Goal: Task Accomplishment & Management: Manage account settings

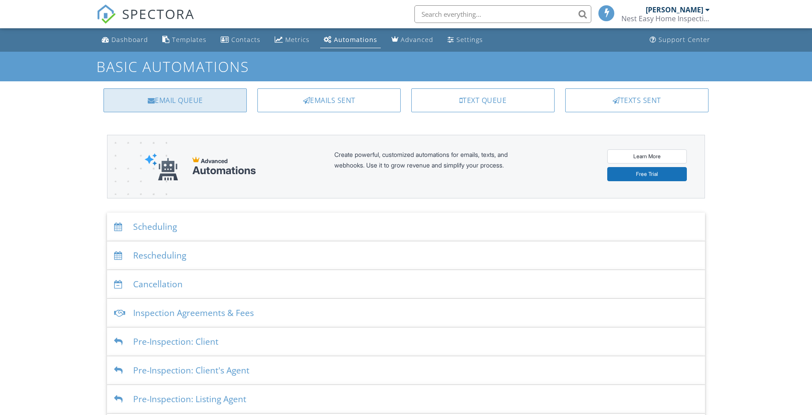
click at [193, 108] on div "Email Queue" at bounding box center [174, 100] width 143 height 24
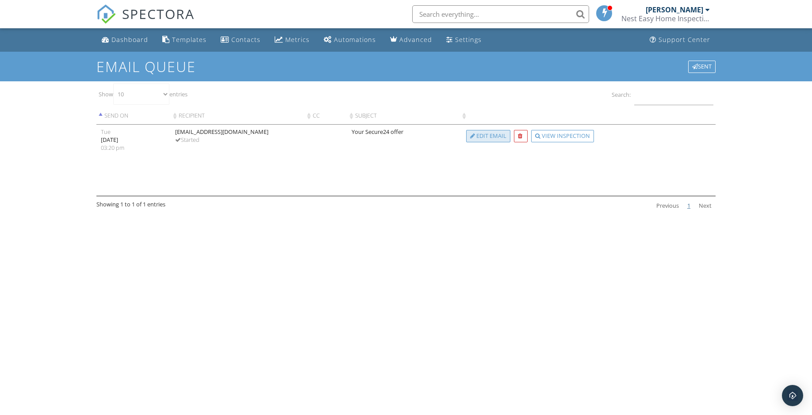
click at [479, 142] on div "Edit Email" at bounding box center [488, 136] width 44 height 12
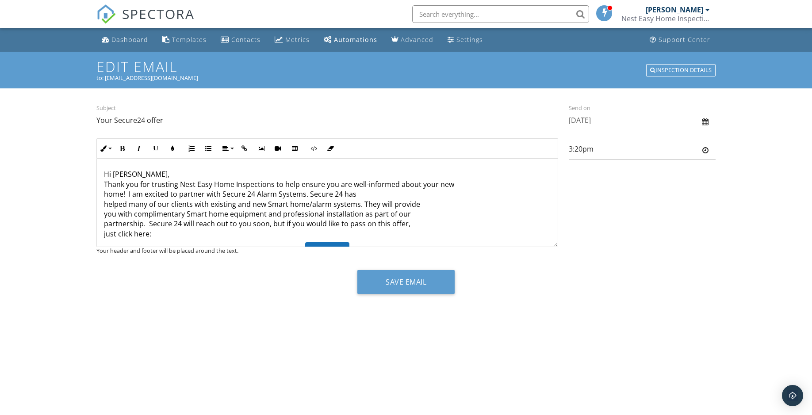
click at [157, 172] on p "Hi Scott Wheeler, Thank you for trusting Nest Easy Home Inspections to help ens…" at bounding box center [327, 203] width 446 height 69
click at [404, 283] on button "Save Email" at bounding box center [405, 282] width 97 height 24
click at [115, 37] on div "Dashboard" at bounding box center [129, 39] width 37 height 8
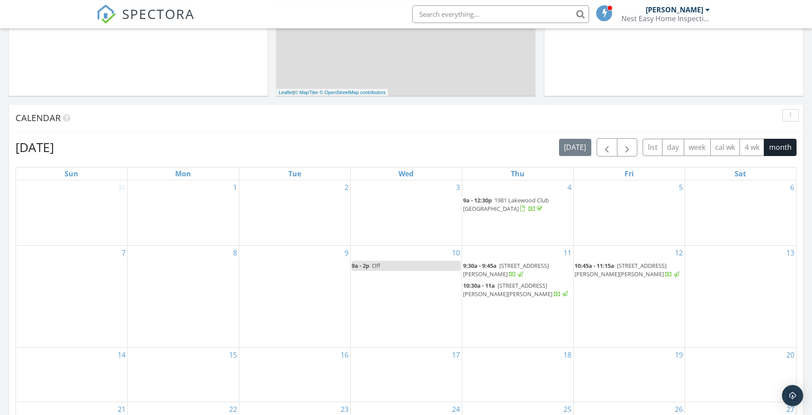
scroll to position [271, 0]
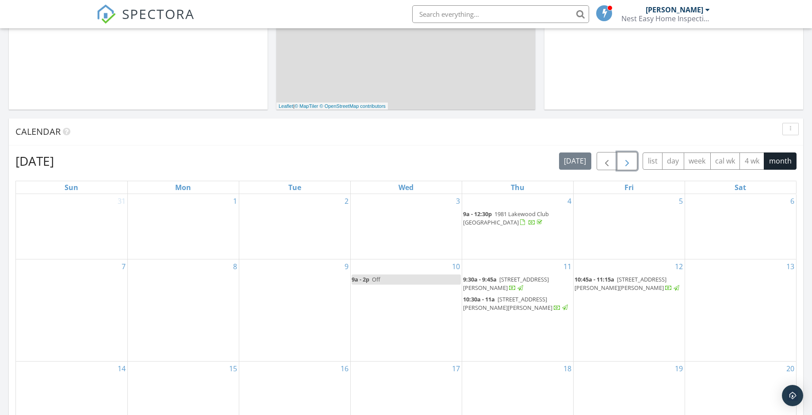
click at [626, 165] on span "button" at bounding box center [627, 161] width 11 height 11
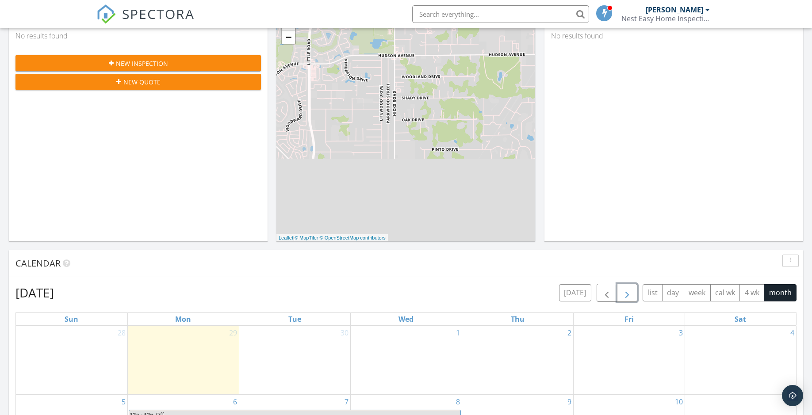
scroll to position [0, 0]
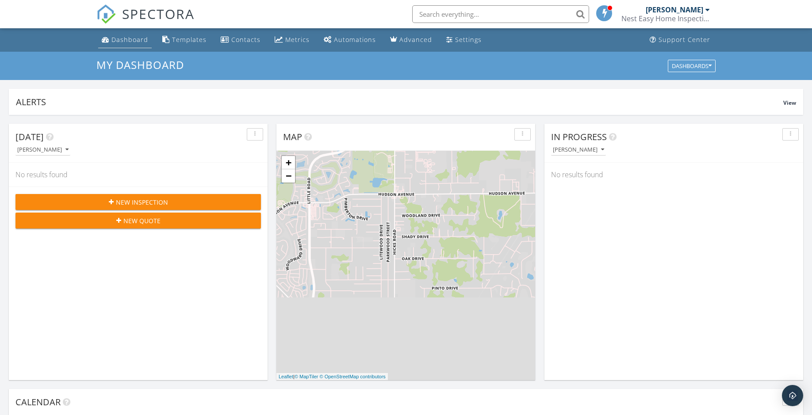
click at [130, 44] on div "Dashboard" at bounding box center [129, 39] width 37 height 8
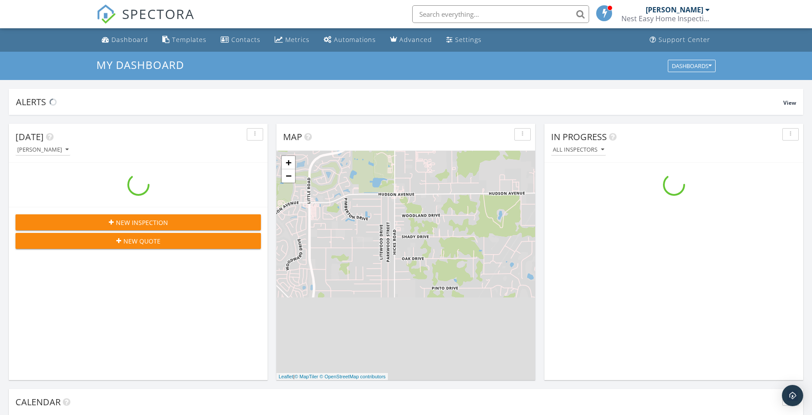
scroll to position [805, 812]
